Goal: Information Seeking & Learning: Get advice/opinions

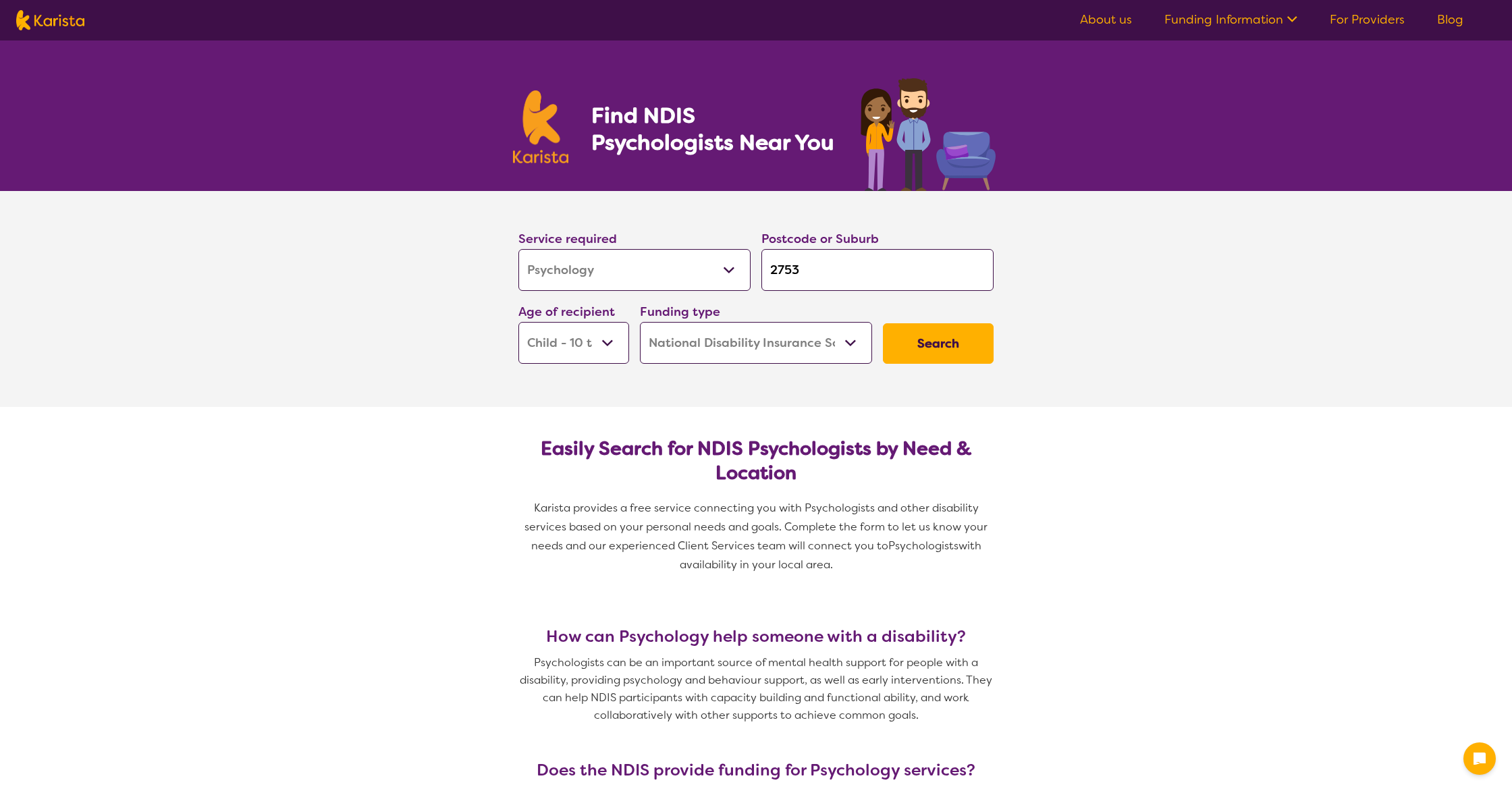
select select "Psychology"
select select "CH"
select select "NDIS"
select select "Psychology"
select select "CH"
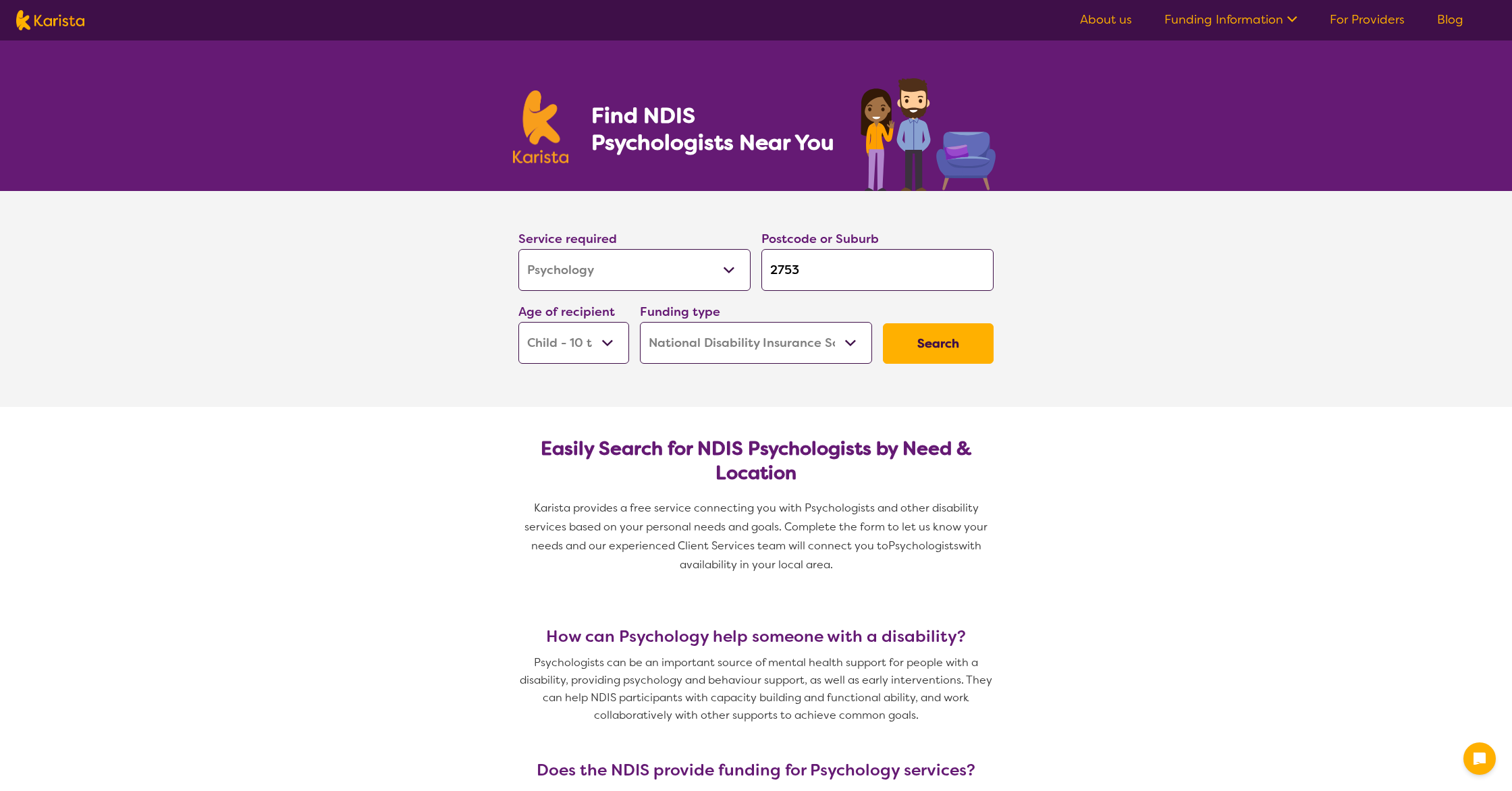
select select "NDIS"
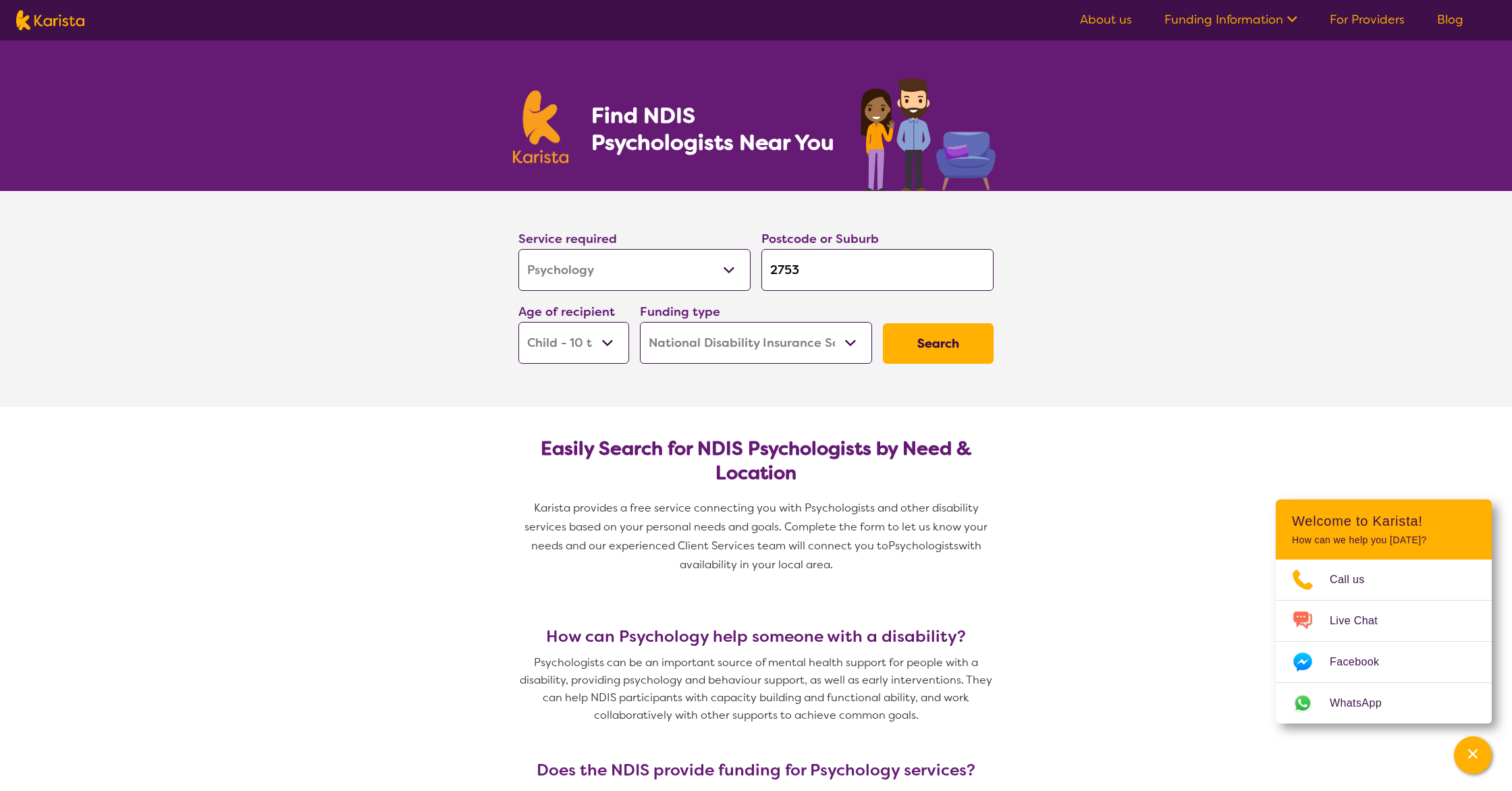
click at [798, 268] on input "2753" at bounding box center [878, 269] width 232 height 42
type input "275"
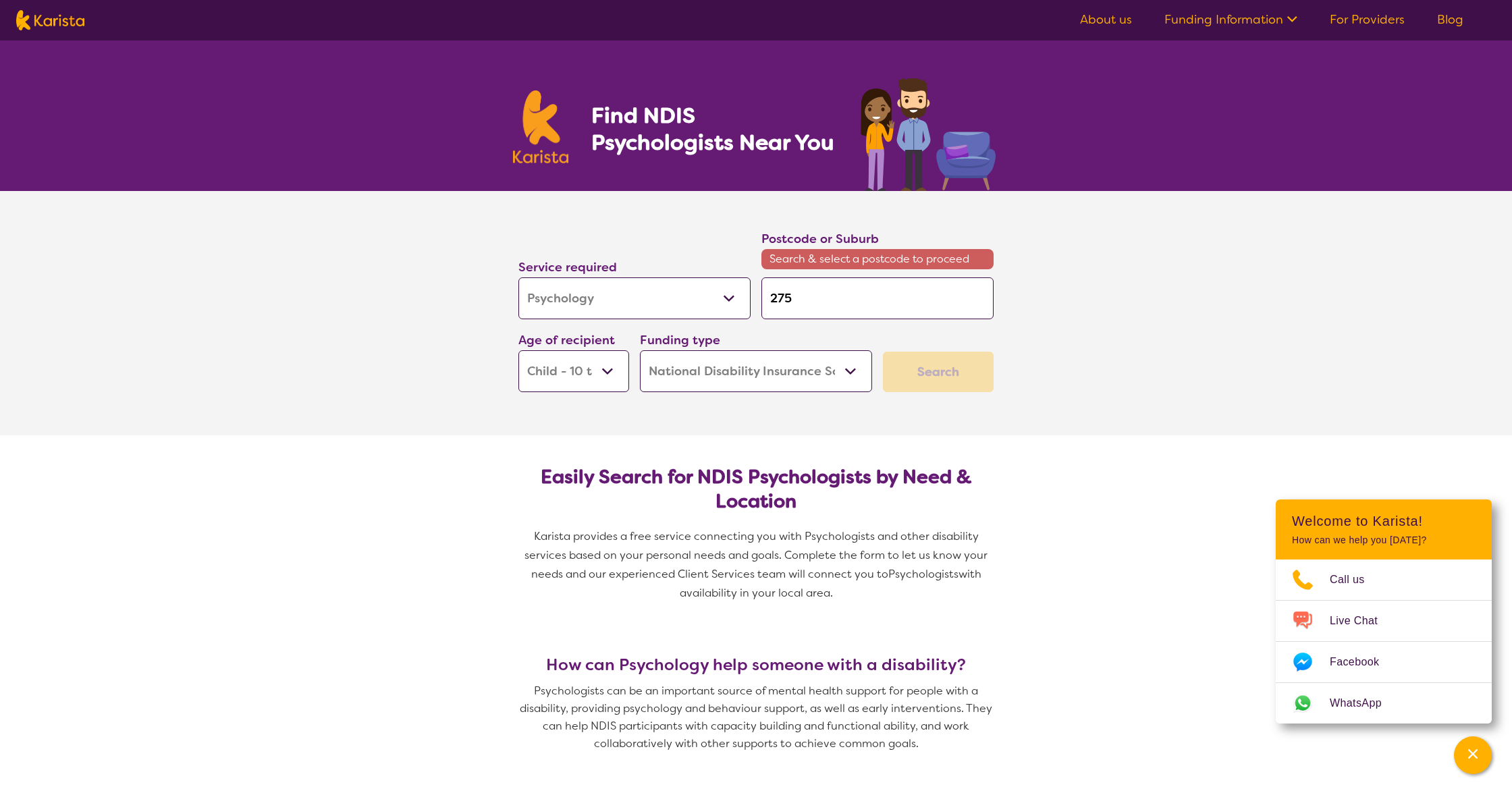
type input "27"
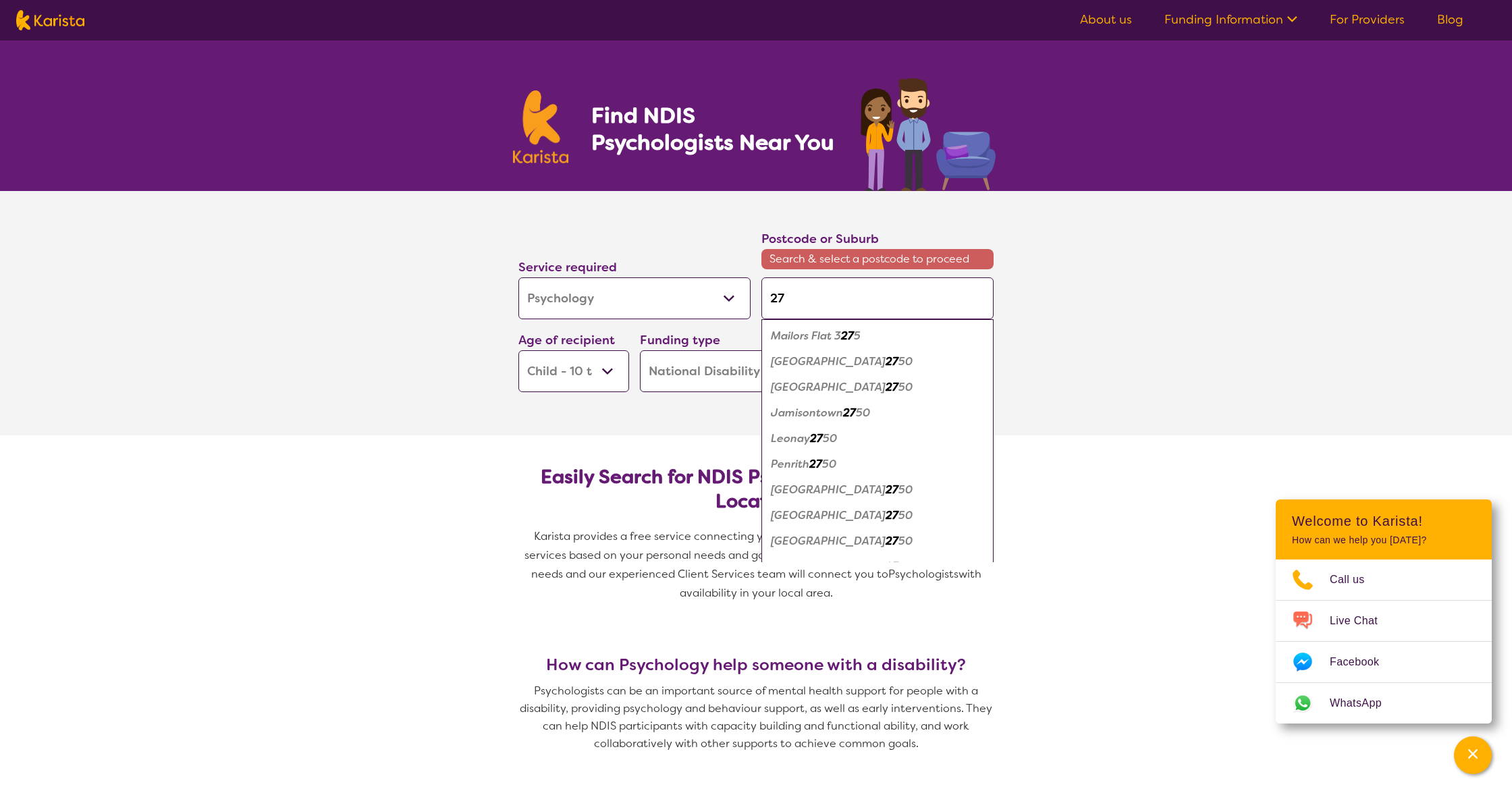
type input "2"
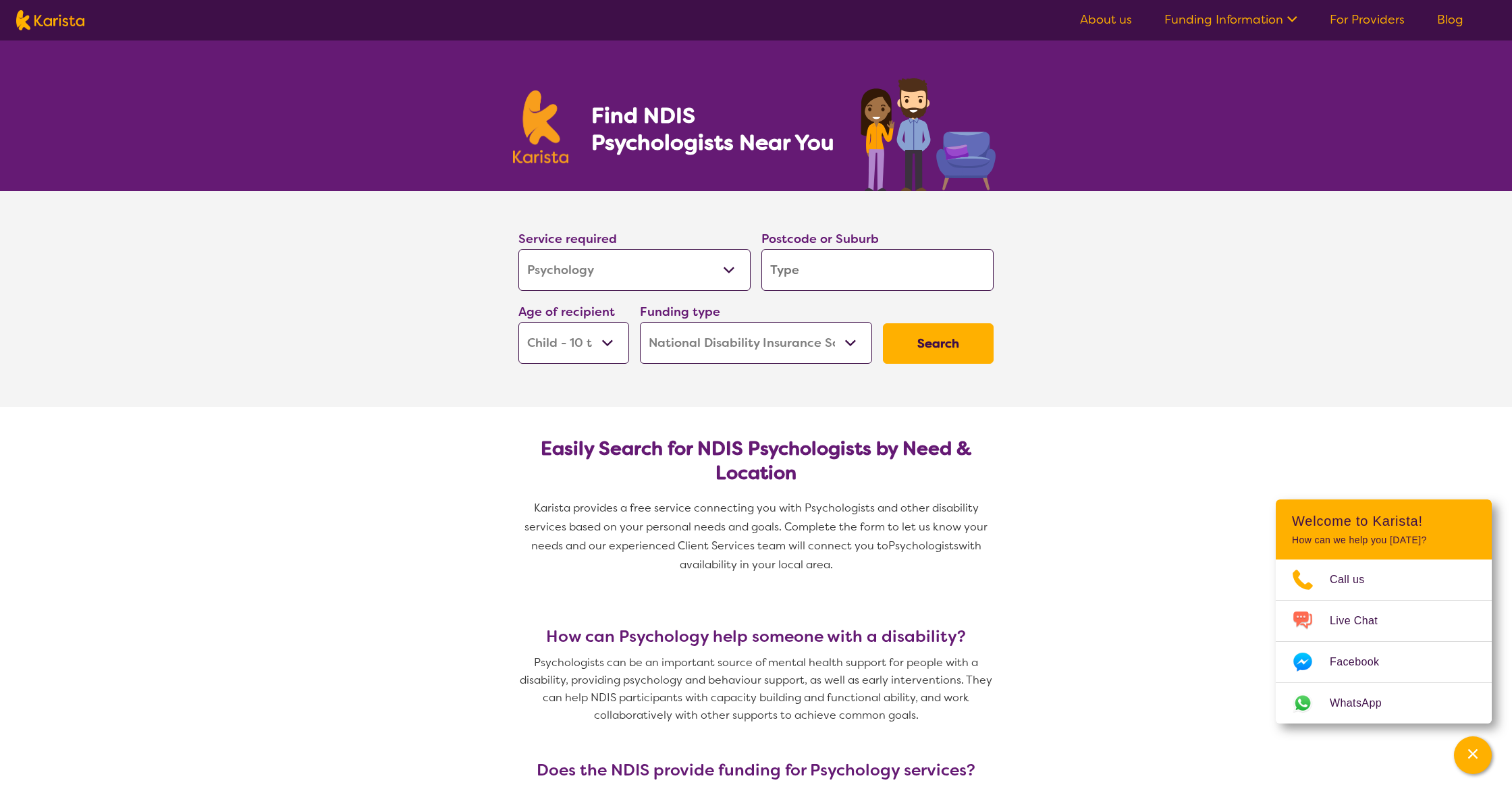
type input "r"
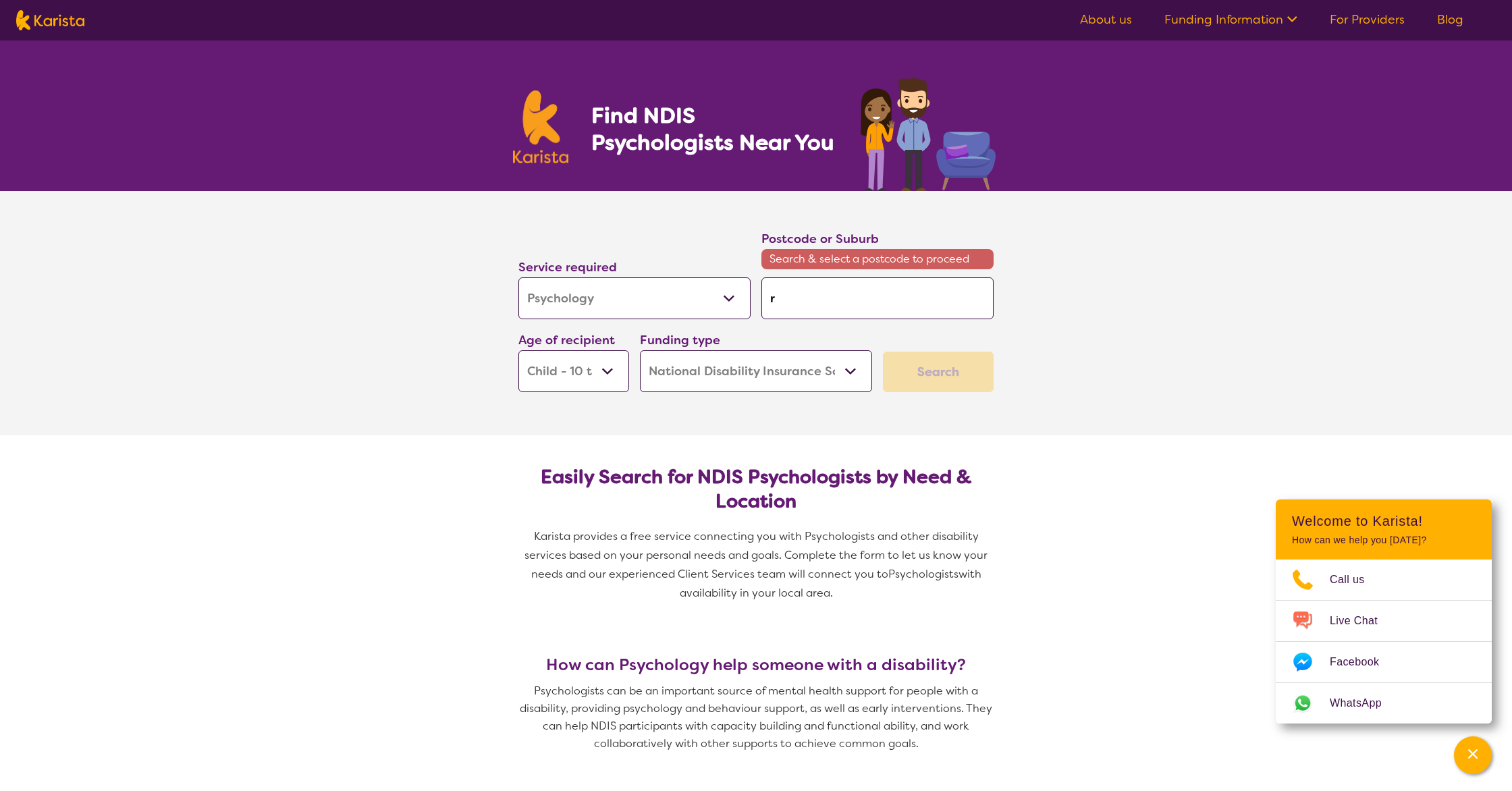
type input "ri"
type input "riv"
type input "rive"
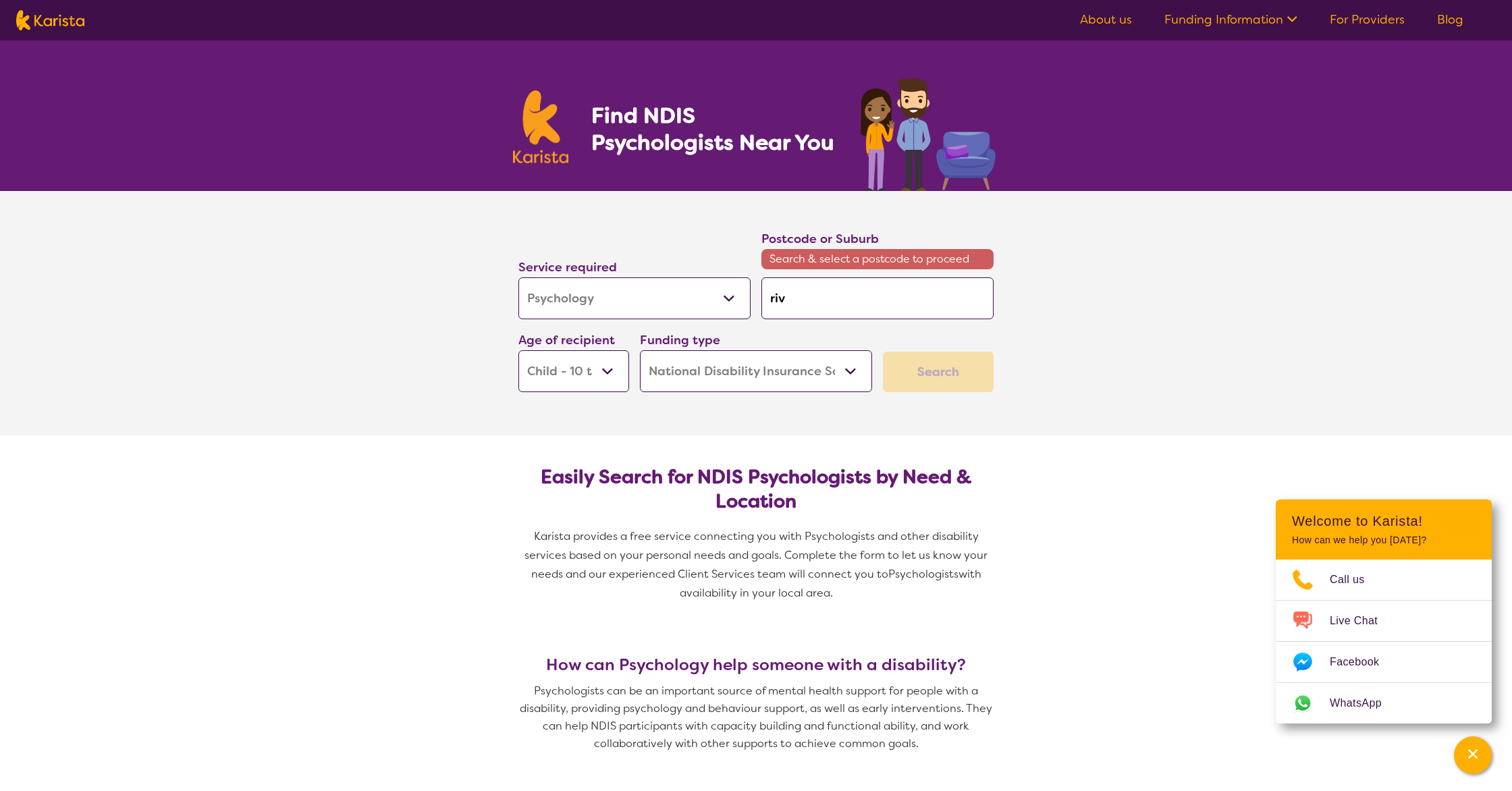
type input "rive"
type input "river"
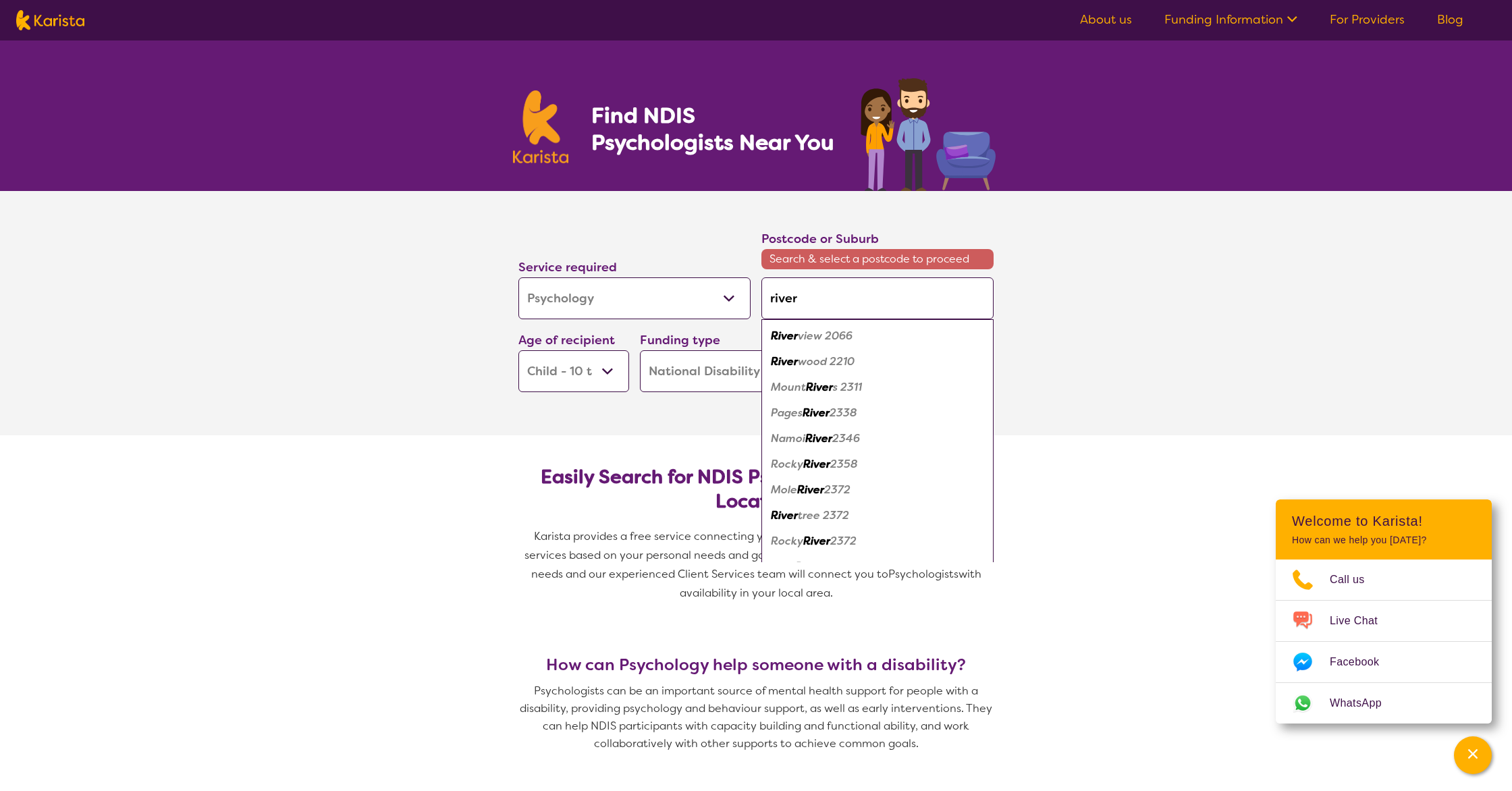
type input "rivers"
type input "riverst"
type input "riversto"
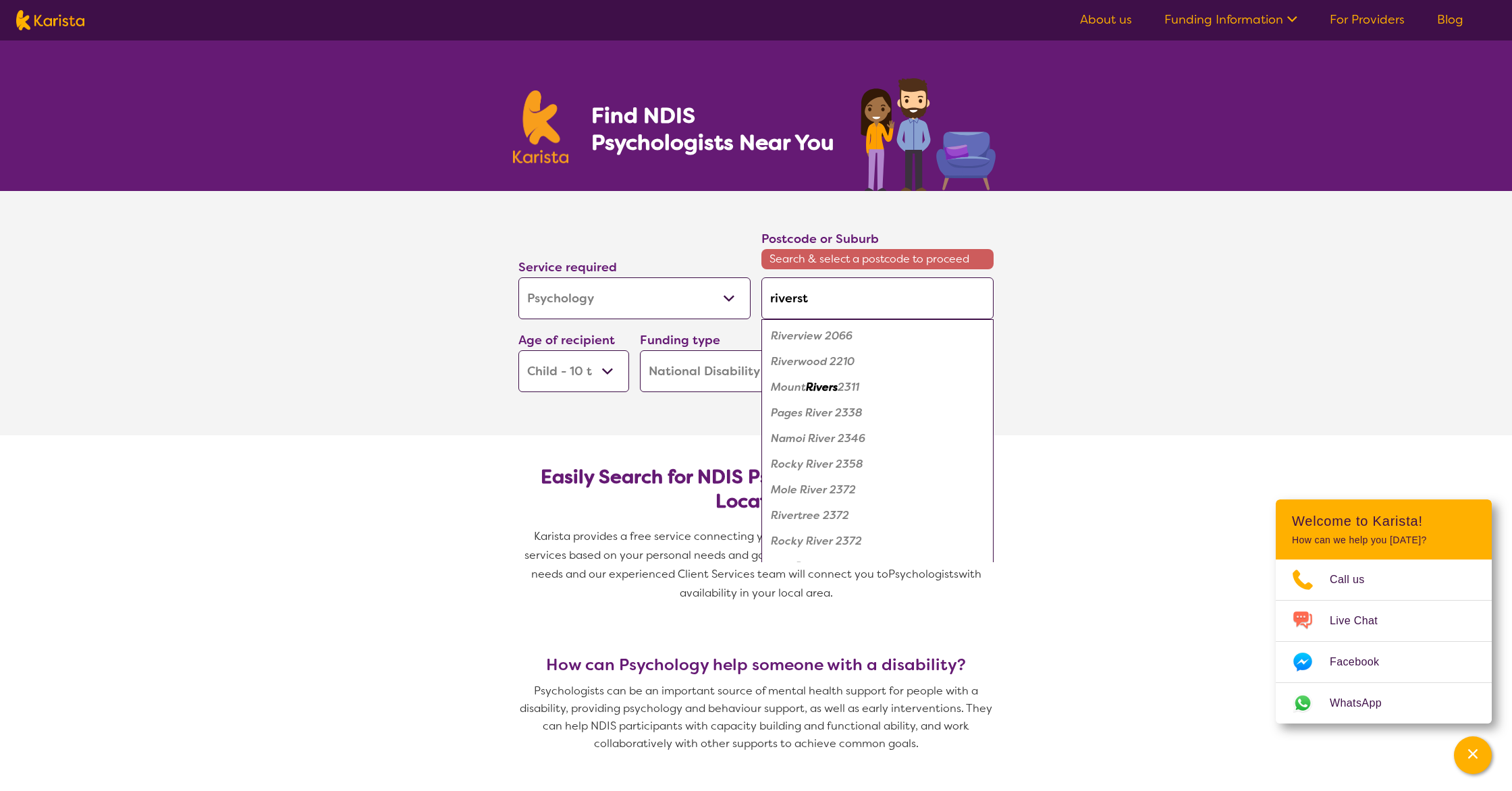
type input "riversto"
type input "riverston"
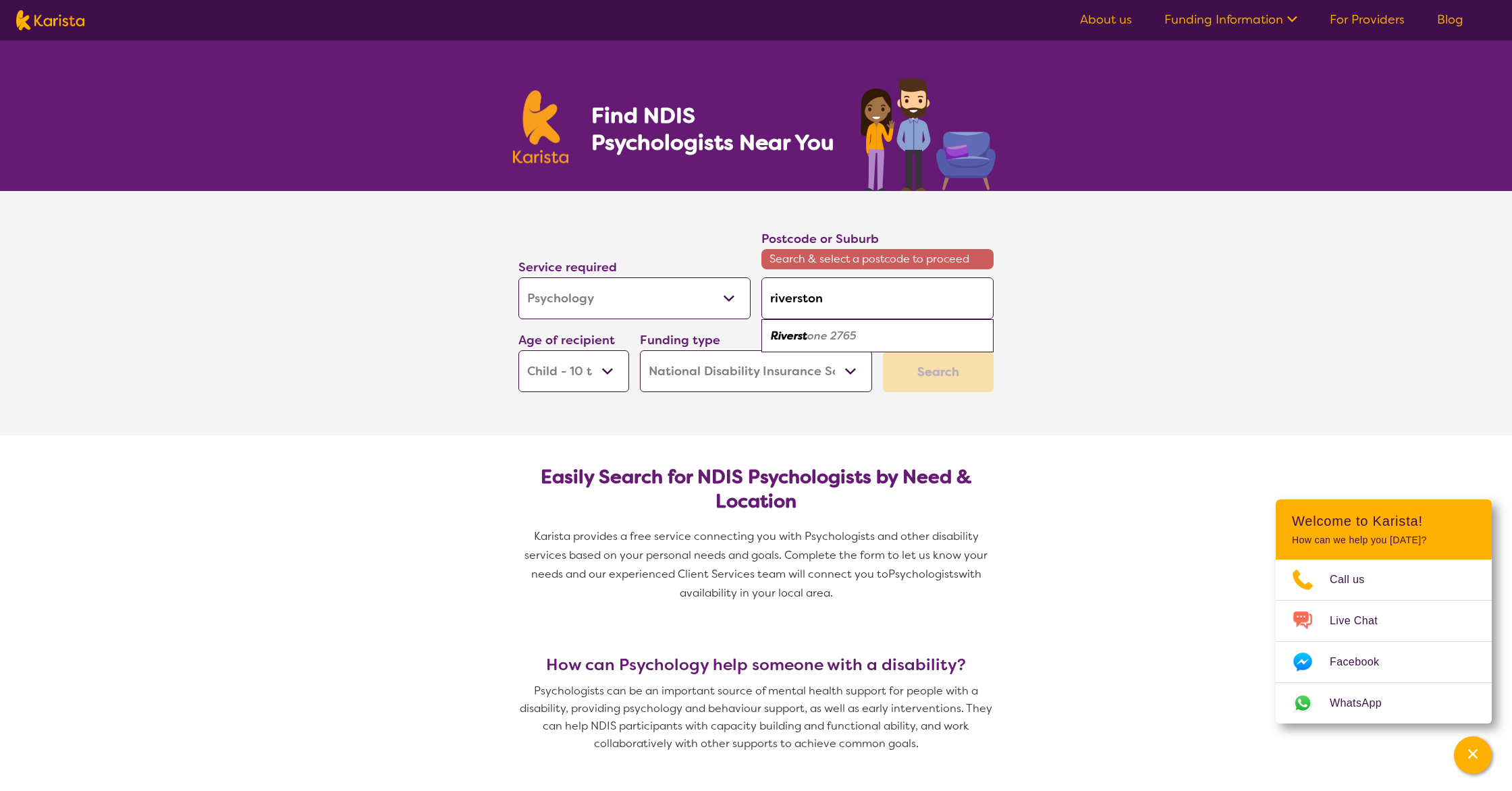
type input "riverstone"
click at [845, 341] on em "2765" at bounding box center [841, 336] width 27 height 14
type input "2765"
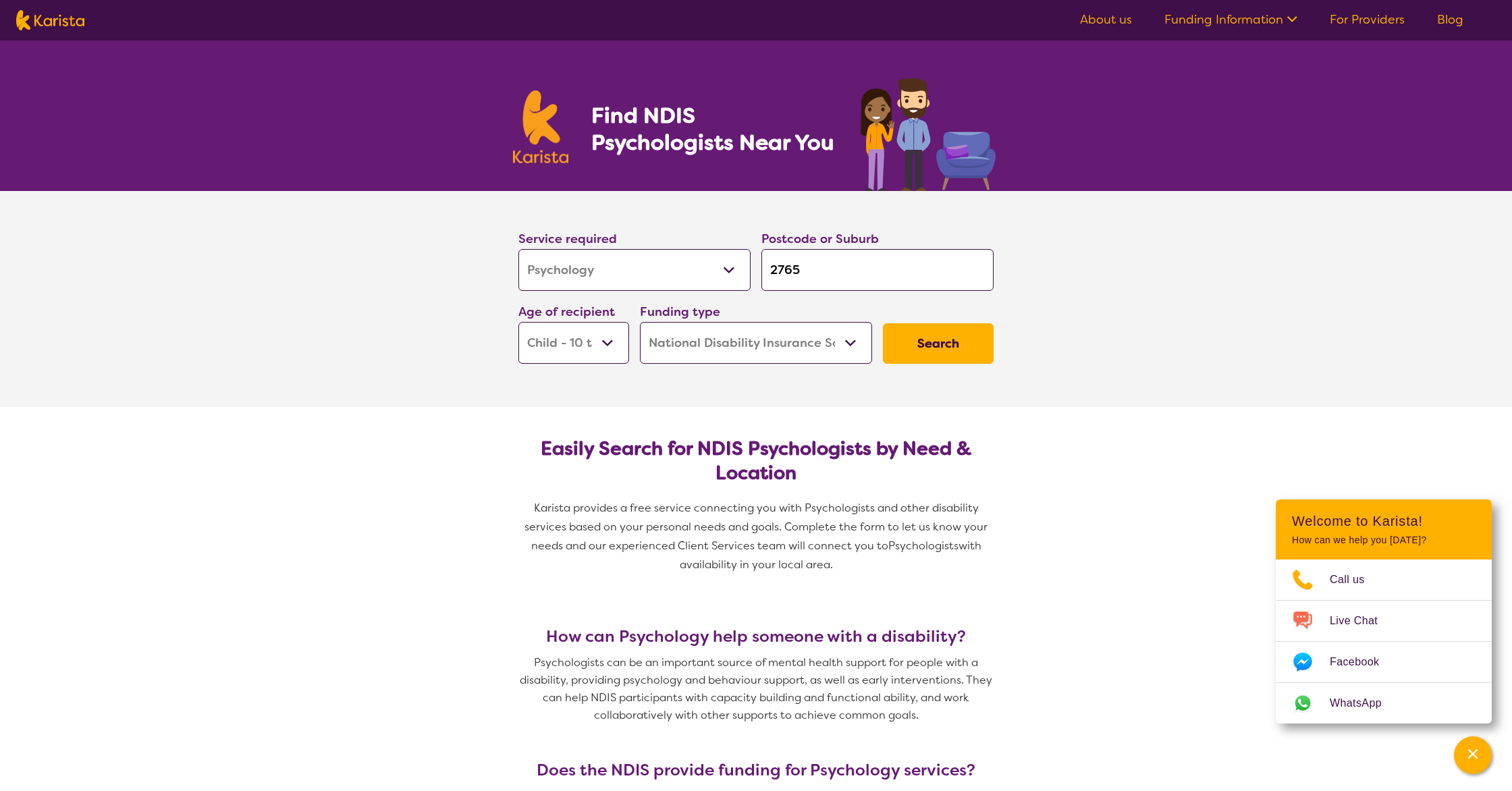
click at [602, 340] on select "Early Childhood - 0 to 9 Child - 10 to 11 Adolescent - 12 to 17 Adult - 18 to 6…" at bounding box center [573, 342] width 111 height 42
select select "AS"
click at [518, 322] on select "Early Childhood - 0 to 9 Child - 10 to 11 Adolescent - 12 to 17 Adult - 18 to 6…" at bounding box center [573, 342] width 111 height 42
select select "AS"
click at [931, 344] on button "Search" at bounding box center [937, 344] width 111 height 41
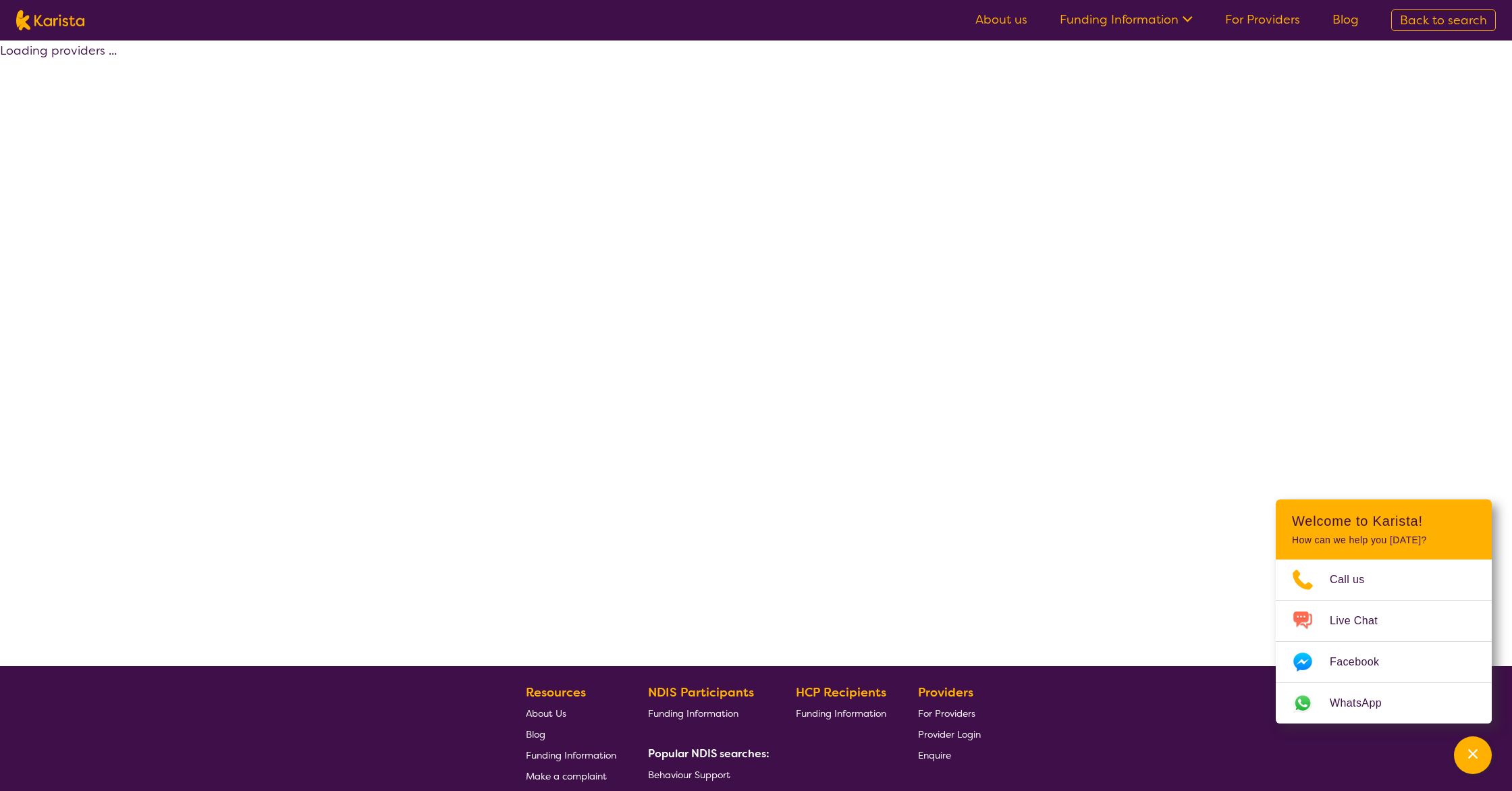
select select "by_score"
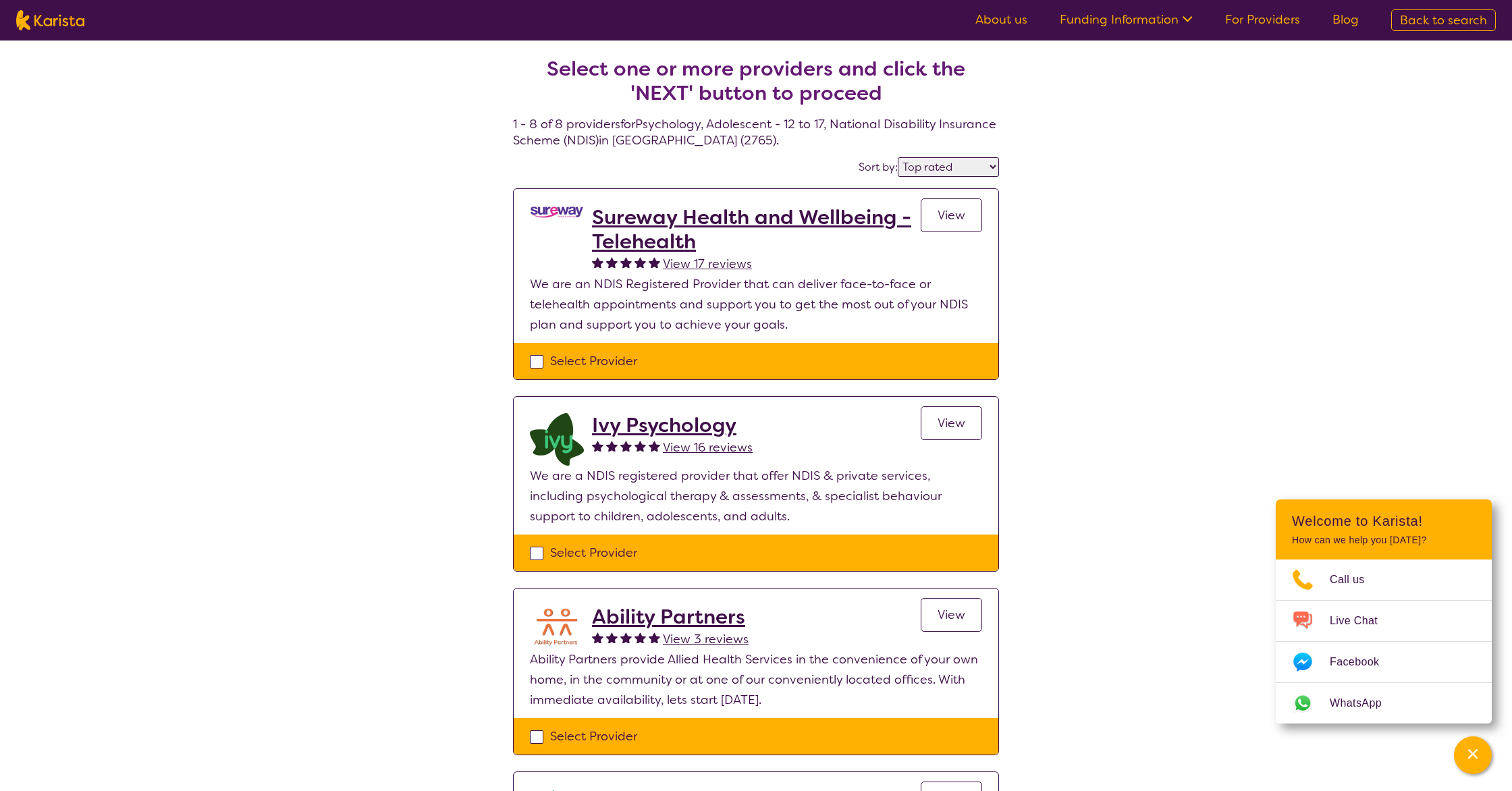
click at [620, 221] on h2 "Sureway Health and Wellbeing - Telehealth" at bounding box center [756, 229] width 329 height 49
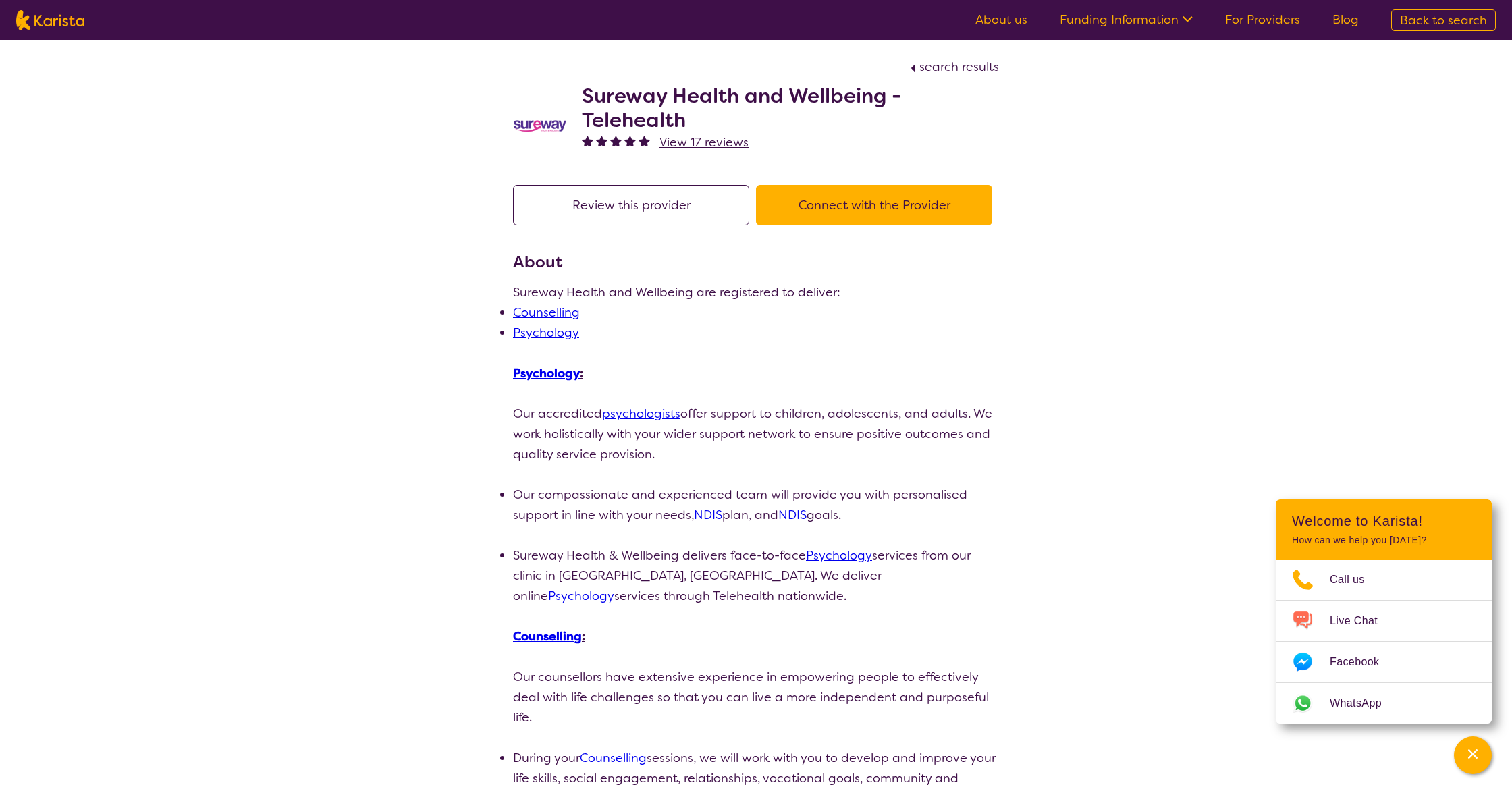
click at [827, 214] on button "Connect with the Provider" at bounding box center [874, 206] width 236 height 41
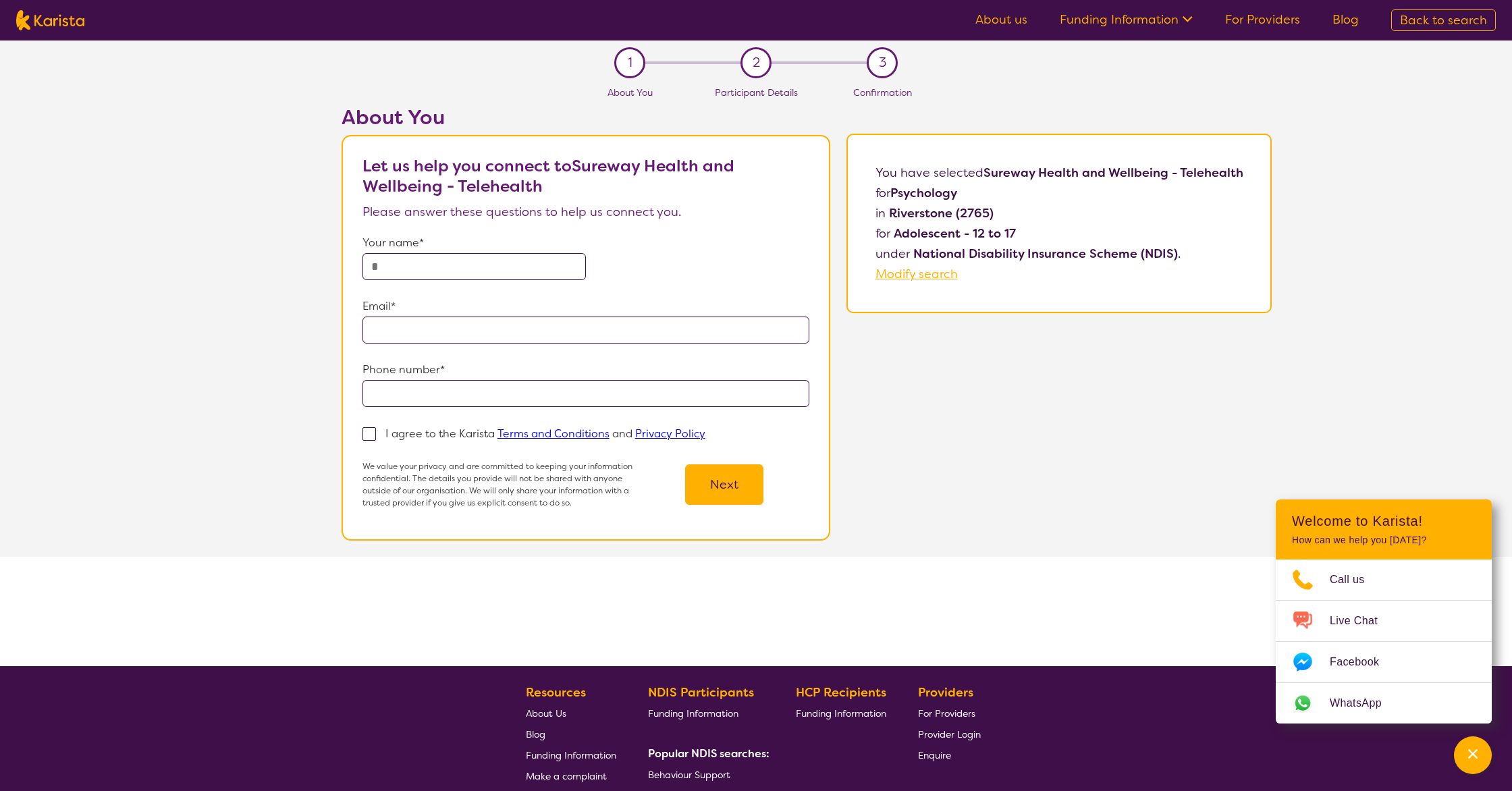
scroll to position [1, 0]
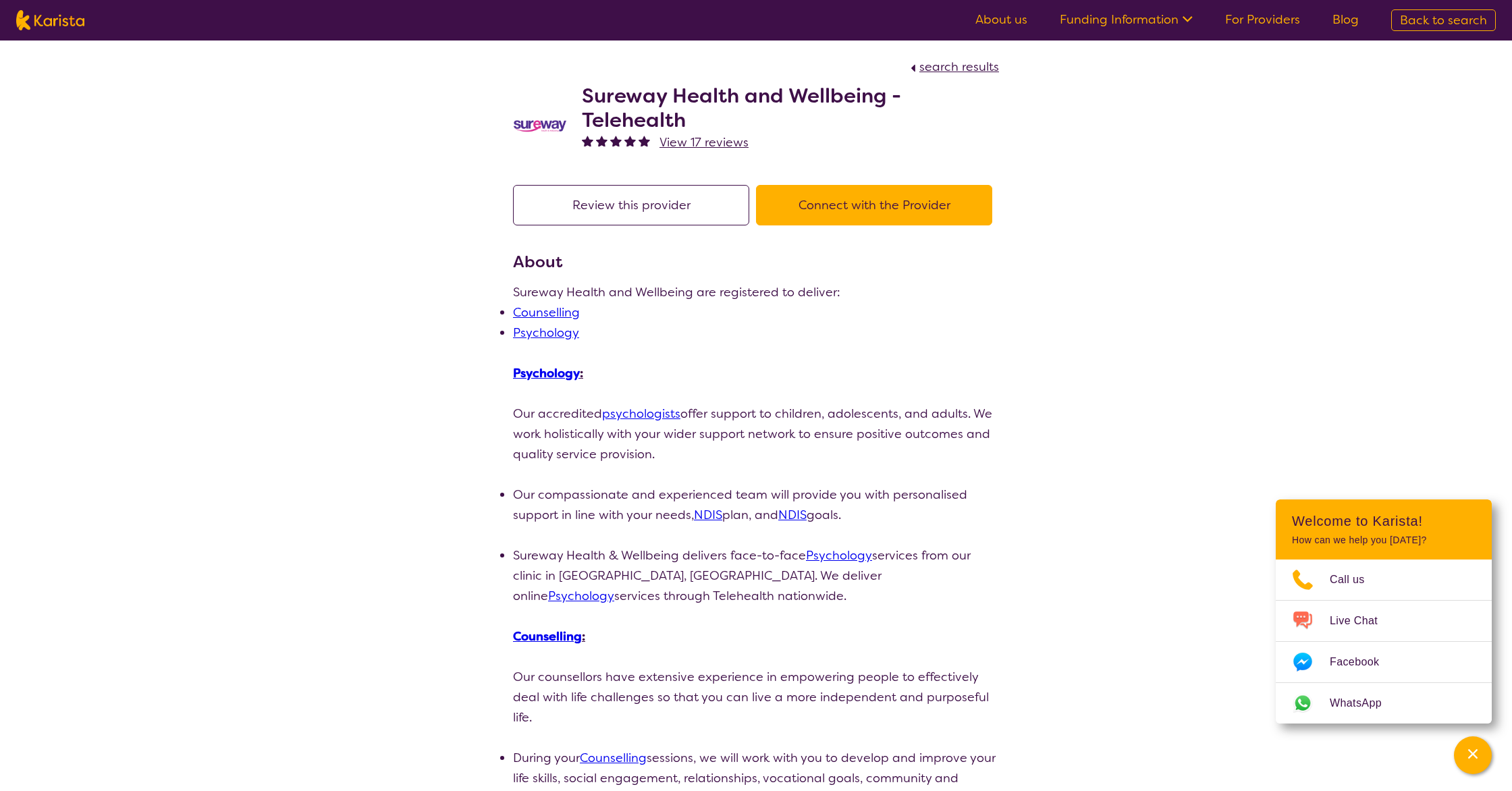
select select "by_score"
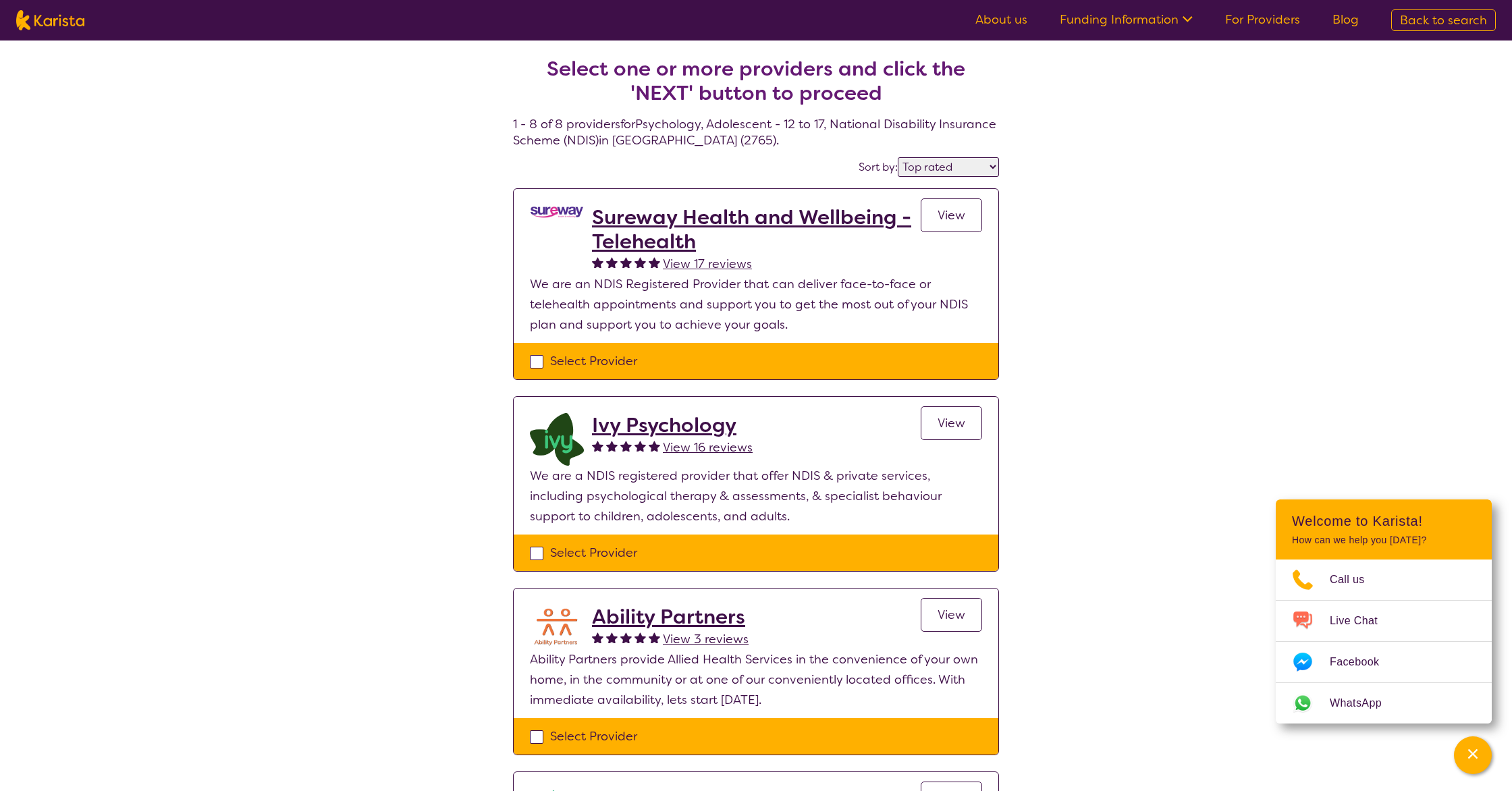
click at [947, 425] on span "View" at bounding box center [951, 423] width 27 height 16
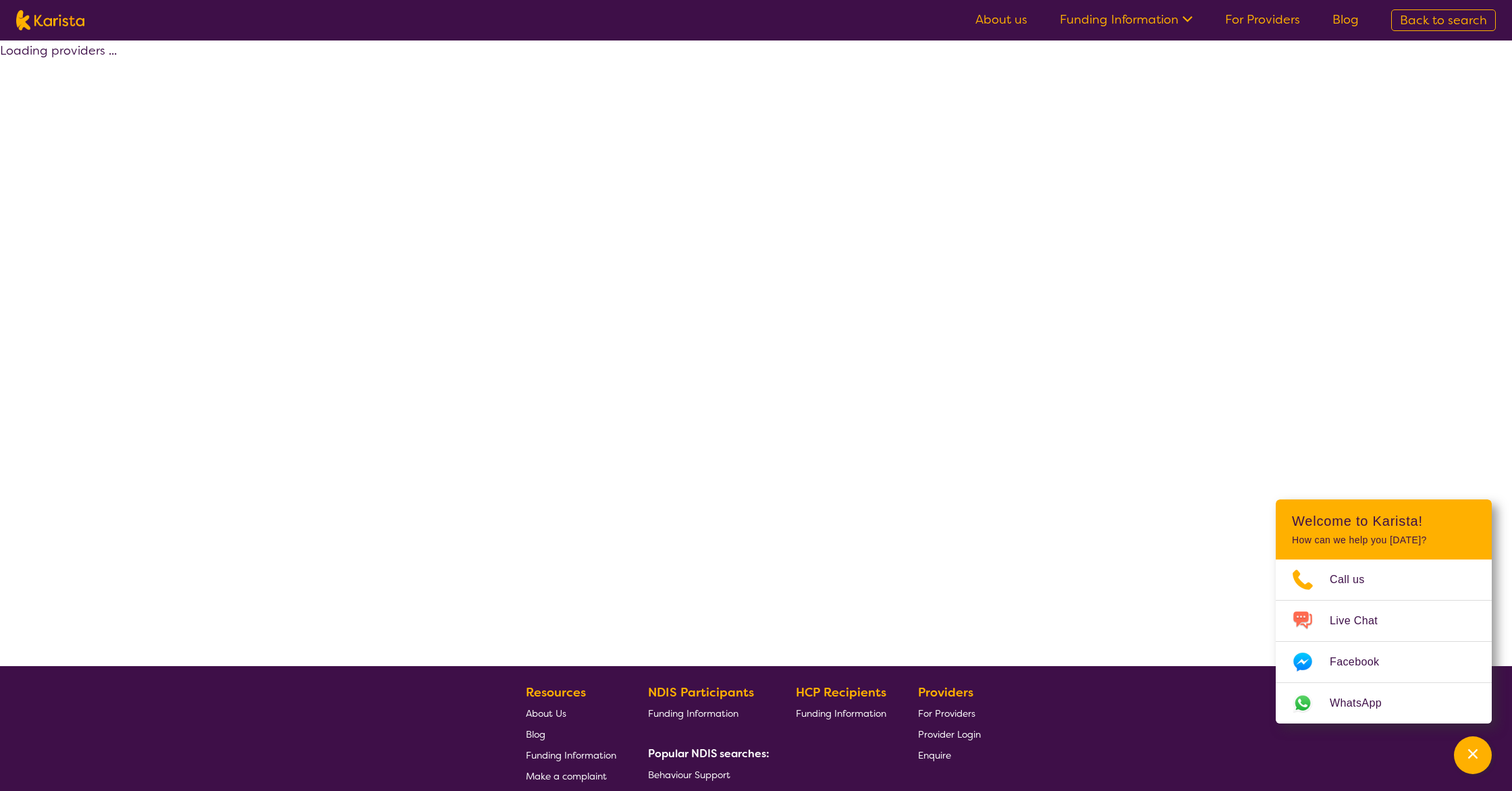
select select "by_score"
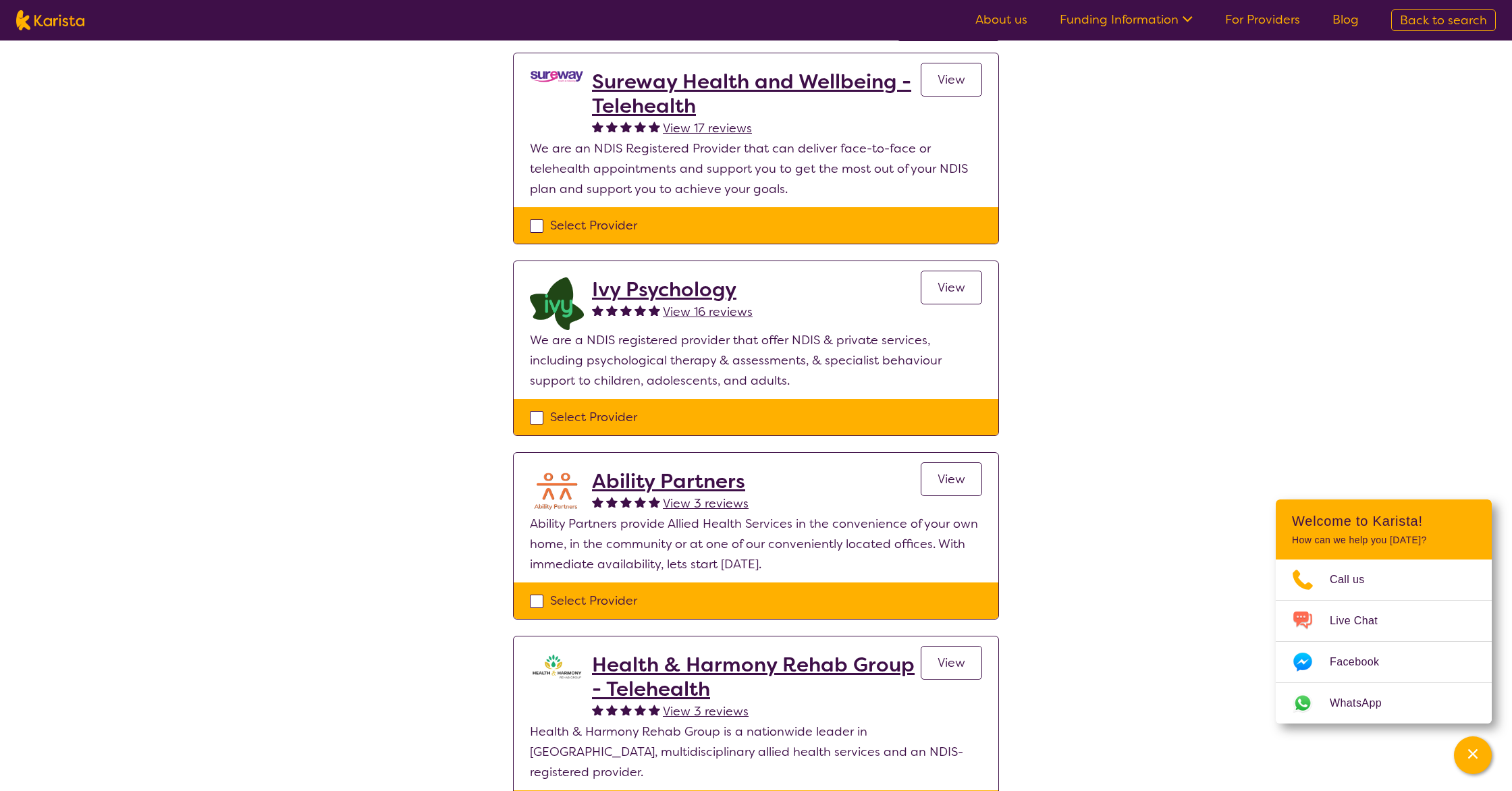
scroll to position [202, 0]
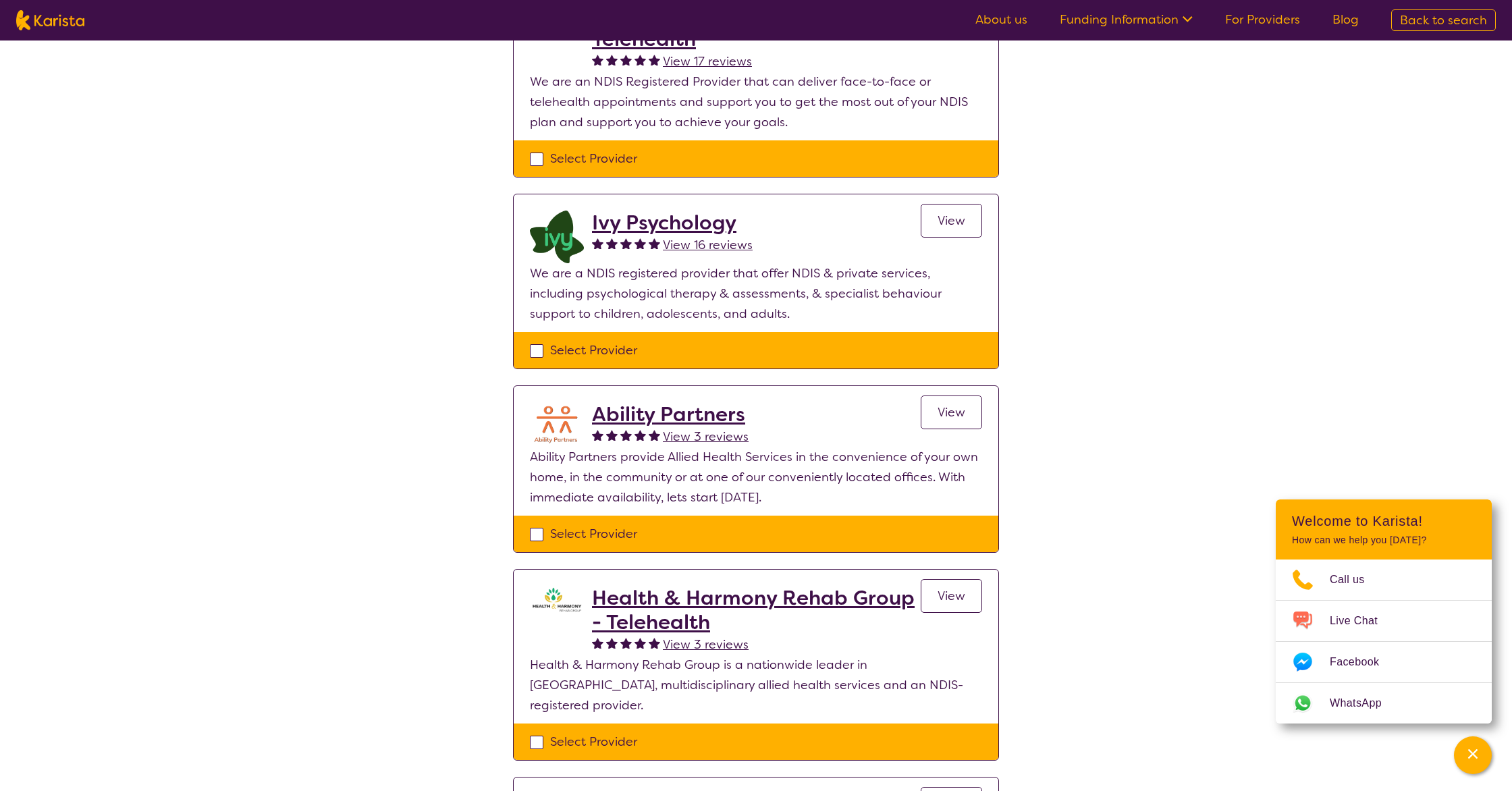
click at [948, 414] on span "View" at bounding box center [951, 412] width 27 height 16
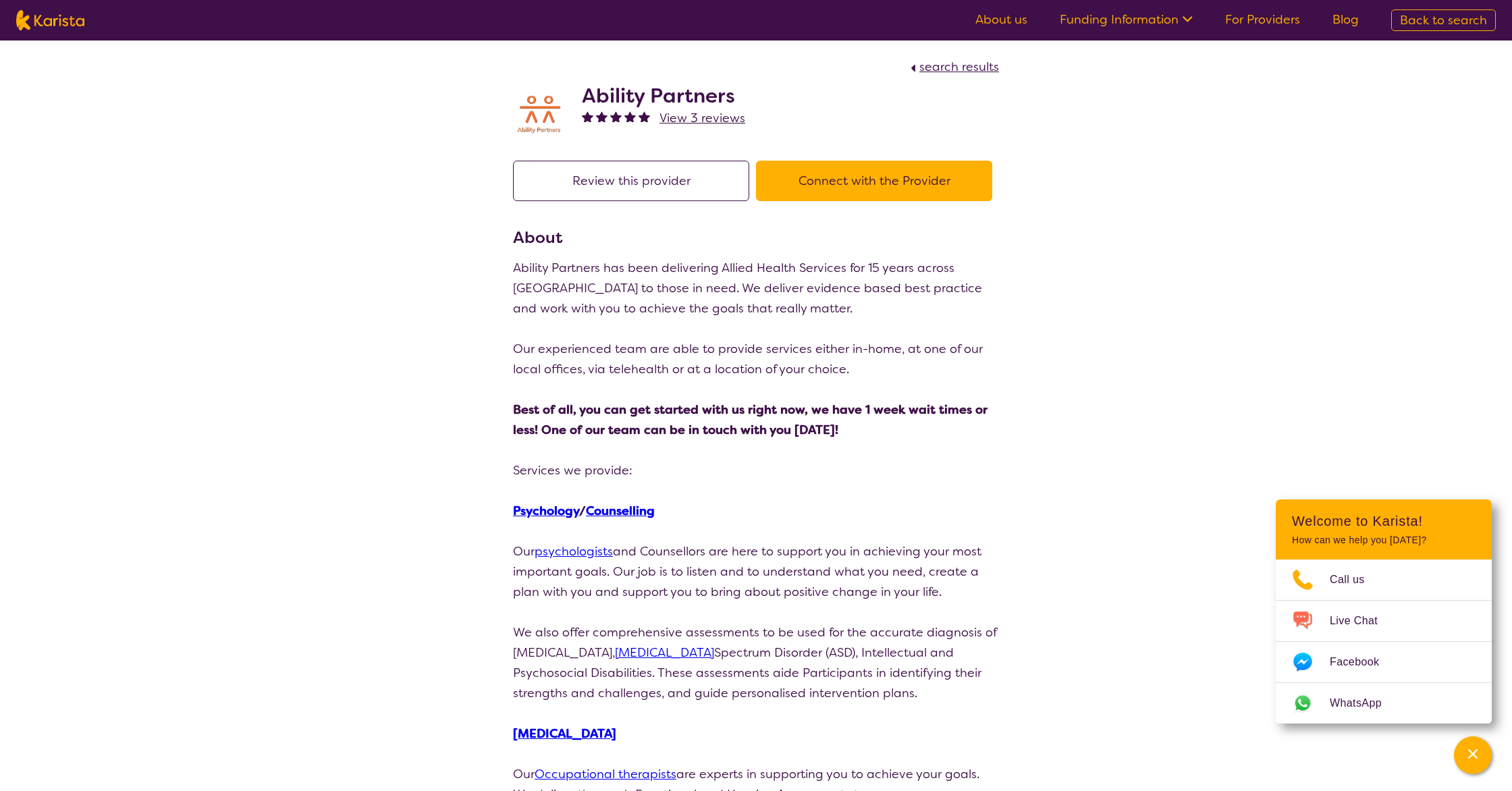
scroll to position [202, 0]
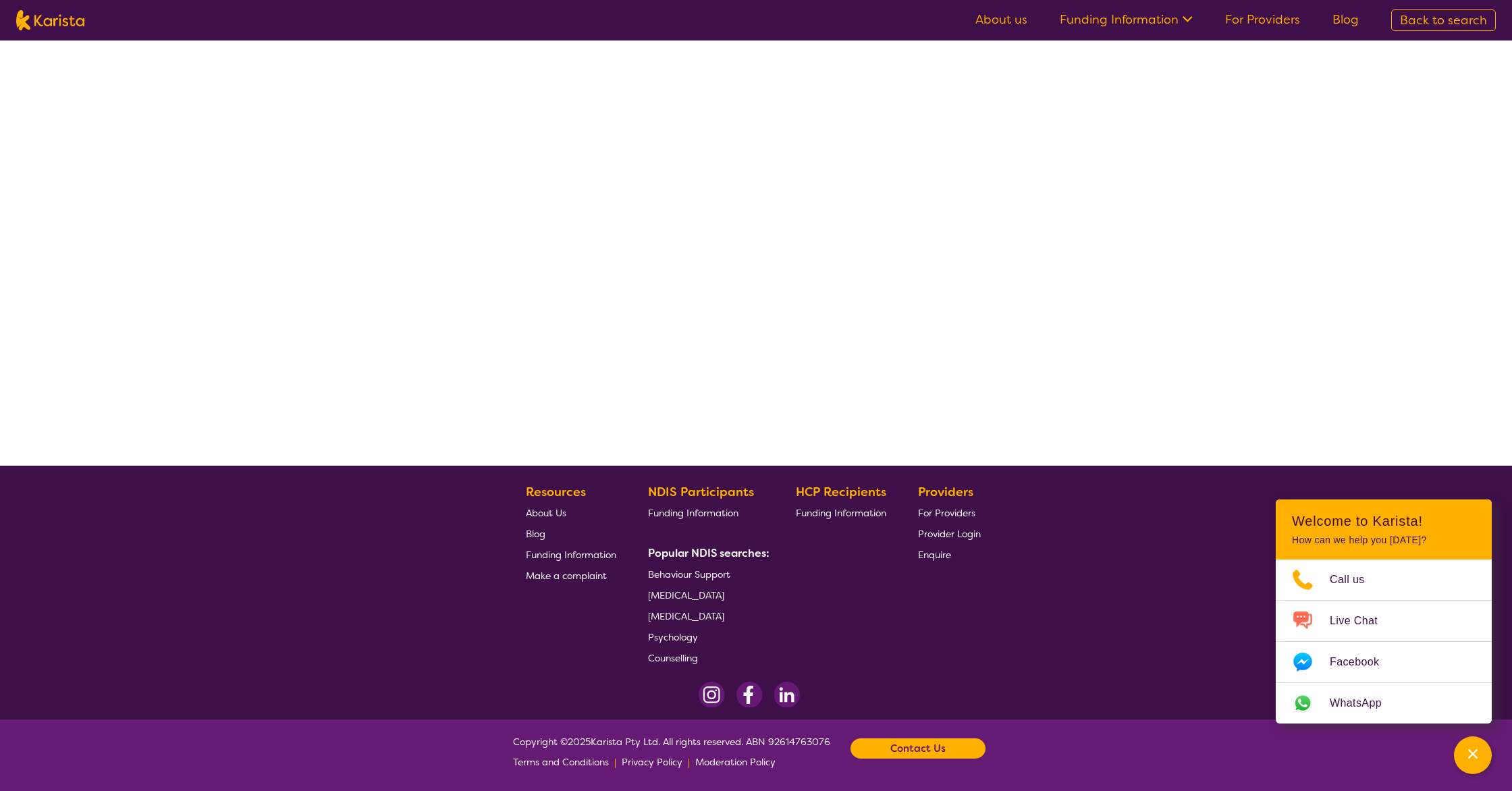
select select "by_score"
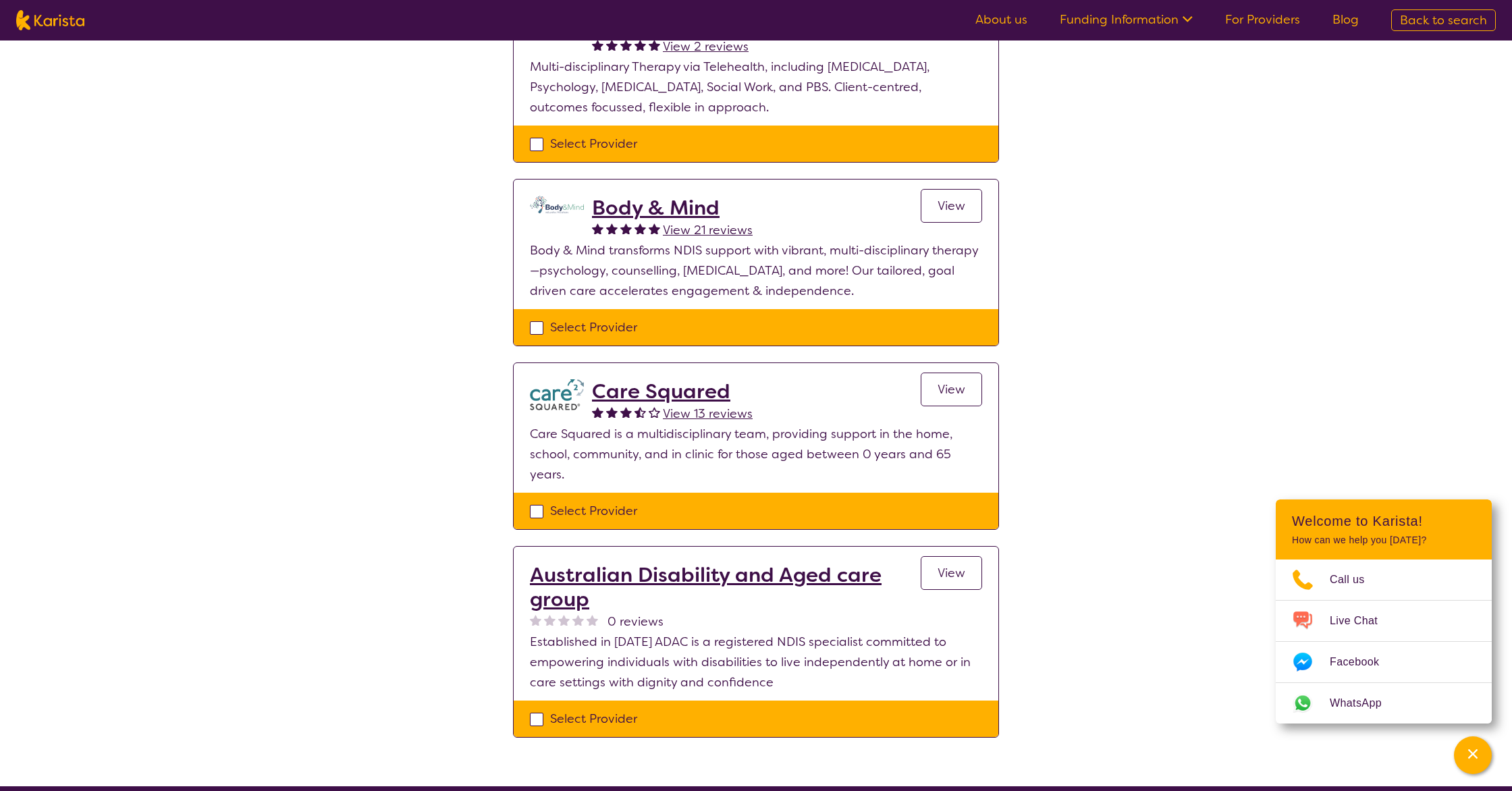
scroll to position [988, 0]
